Goal: Information Seeking & Learning: Learn about a topic

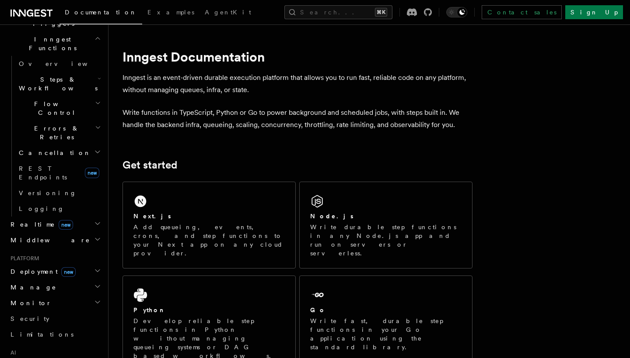
scroll to position [249, 0]
click at [40, 358] on link "AgentKit" at bounding box center [55, 366] width 96 height 16
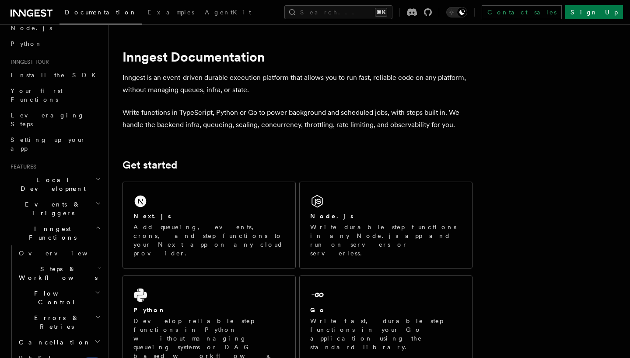
scroll to position [59, 0]
click at [97, 264] on icon "button" at bounding box center [98, 267] width 3 height 7
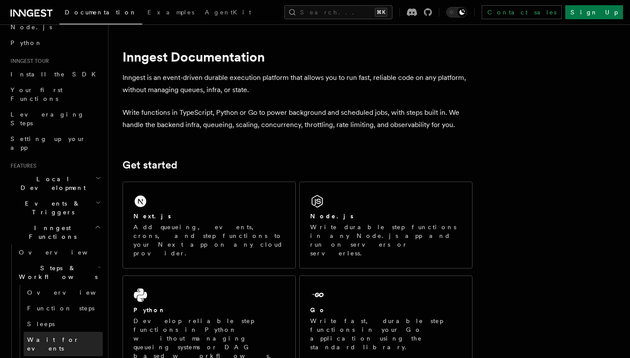
scroll to position [79, 0]
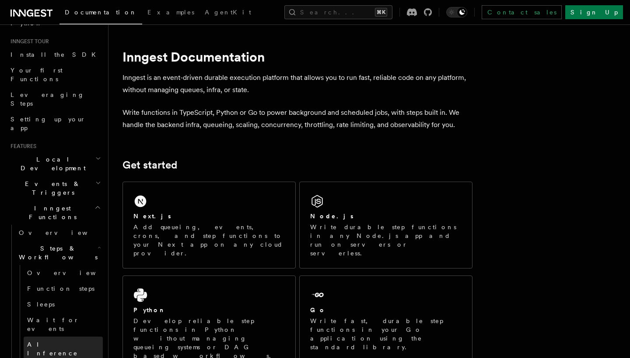
click at [67, 337] on link "AI Inference" at bounding box center [63, 349] width 79 height 24
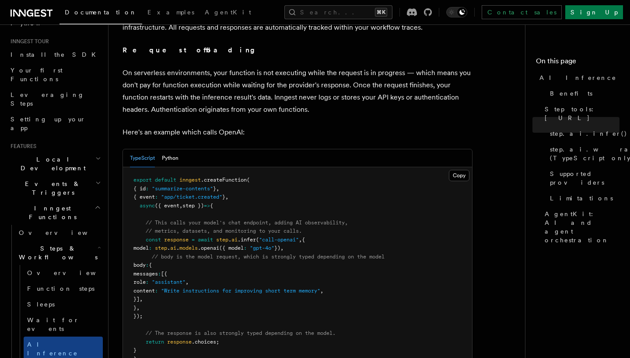
scroll to position [416, 0]
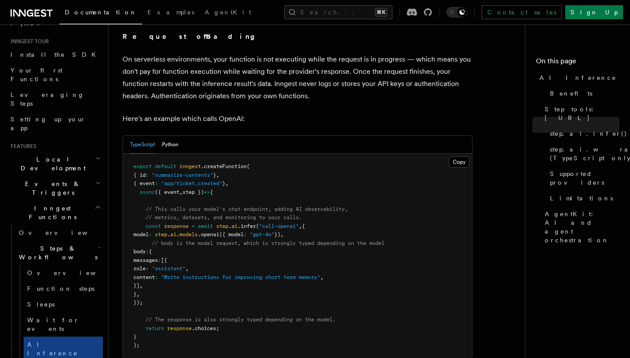
click at [346, 164] on pre "export default inngest .createFunction ( { id : "summarize-contents" } , { even…" at bounding box center [297, 256] width 349 height 205
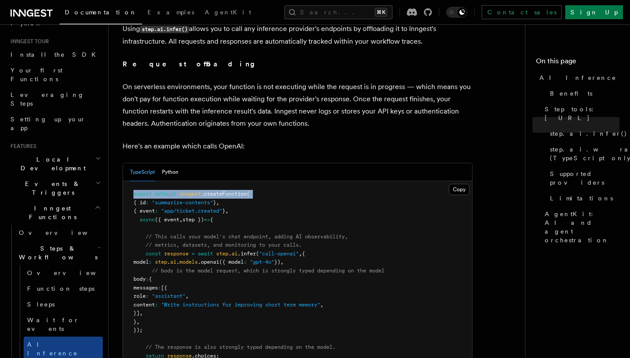
scroll to position [389, 0]
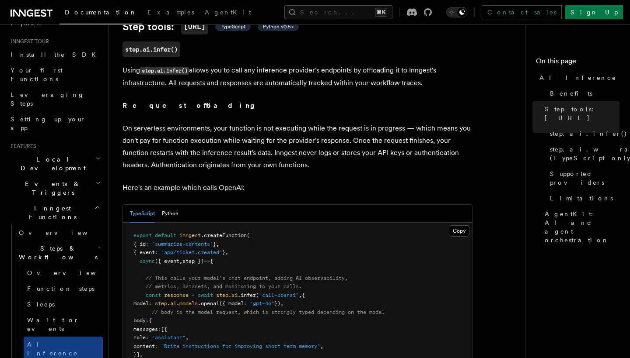
scroll to position [341, 0]
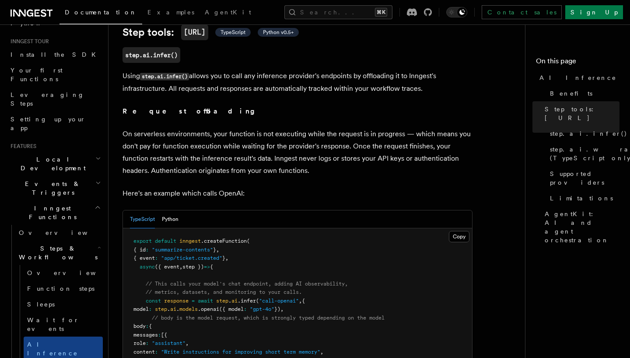
click at [369, 253] on pre "export default inngest .createFunction ( { id : "summarize-contents" } , { even…" at bounding box center [297, 331] width 349 height 205
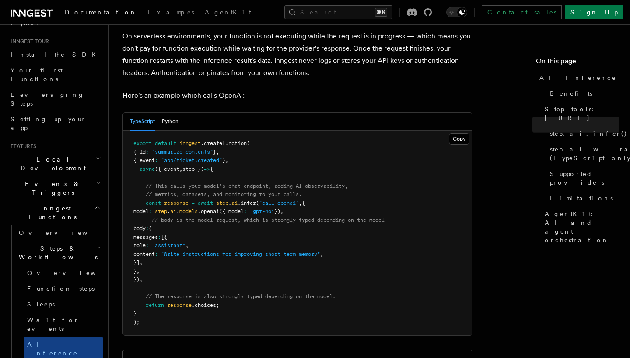
scroll to position [440, 0]
click at [321, 276] on pre "export default inngest .createFunction ( { id : "summarize-contents" } , { even…" at bounding box center [297, 232] width 349 height 205
click at [213, 148] on span ""summarize-contents"" at bounding box center [182, 151] width 61 height 6
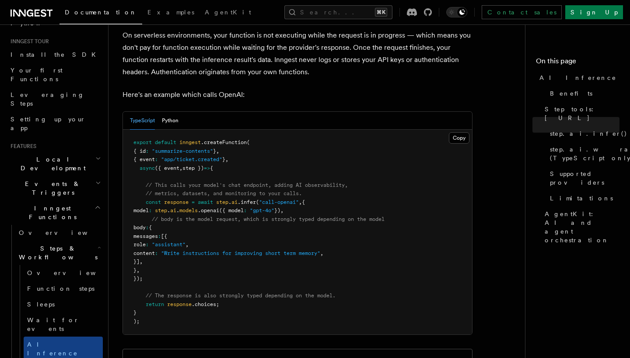
click at [213, 148] on span ""summarize-contents"" at bounding box center [182, 151] width 61 height 6
click at [202, 139] on pre "export default inngest .createFunction ( { id : "summarize-contents" } , { even…" at bounding box center [297, 232] width 349 height 205
click at [170, 119] on button "Python" at bounding box center [170, 121] width 17 height 18
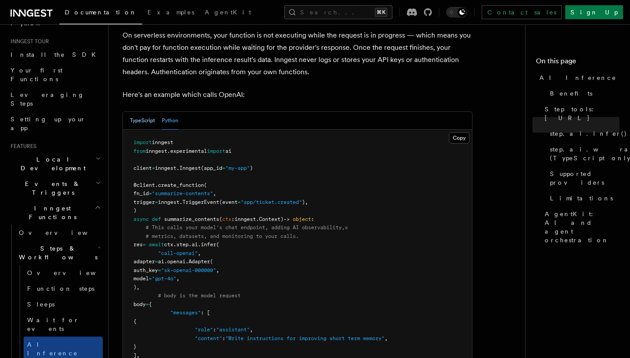
click at [141, 120] on button "TypeScript" at bounding box center [142, 121] width 25 height 18
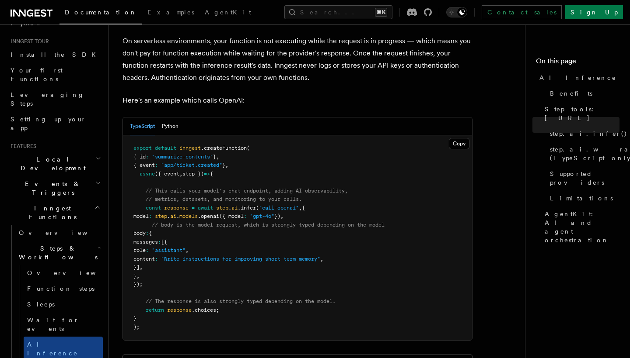
scroll to position [434, 0]
click at [63, 337] on link "AI Inference" at bounding box center [63, 349] width 79 height 24
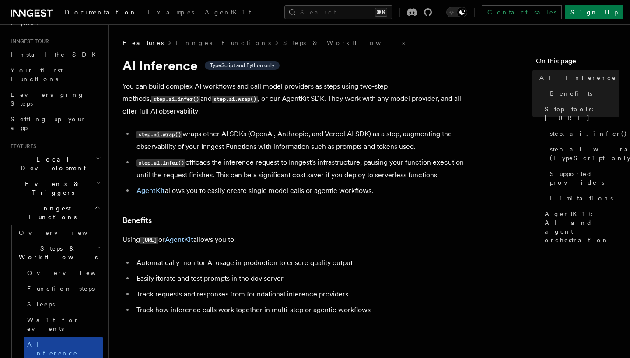
click at [63, 337] on link "AI Inference" at bounding box center [63, 349] width 79 height 24
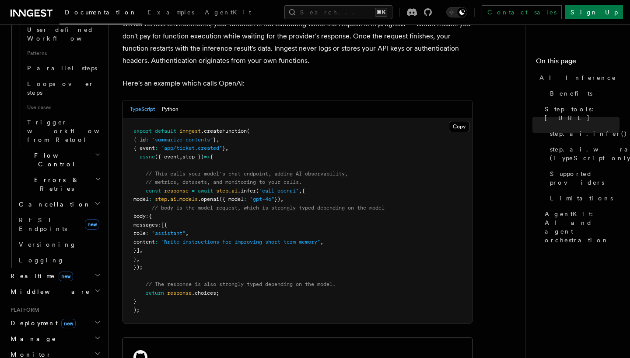
scroll to position [482, 0]
